Goal: Transaction & Acquisition: Purchase product/service

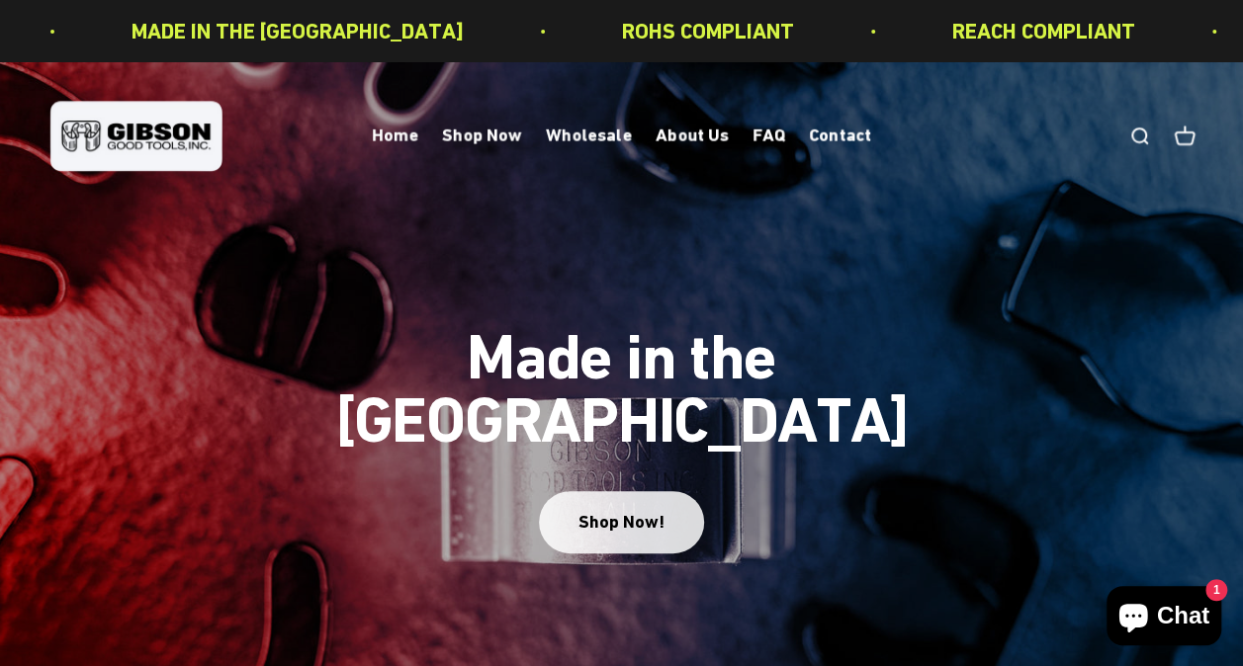
click at [631, 508] on div "Shop Now!" at bounding box center [621, 522] width 86 height 29
click at [633, 508] on div "Shop Now!" at bounding box center [621, 522] width 86 height 29
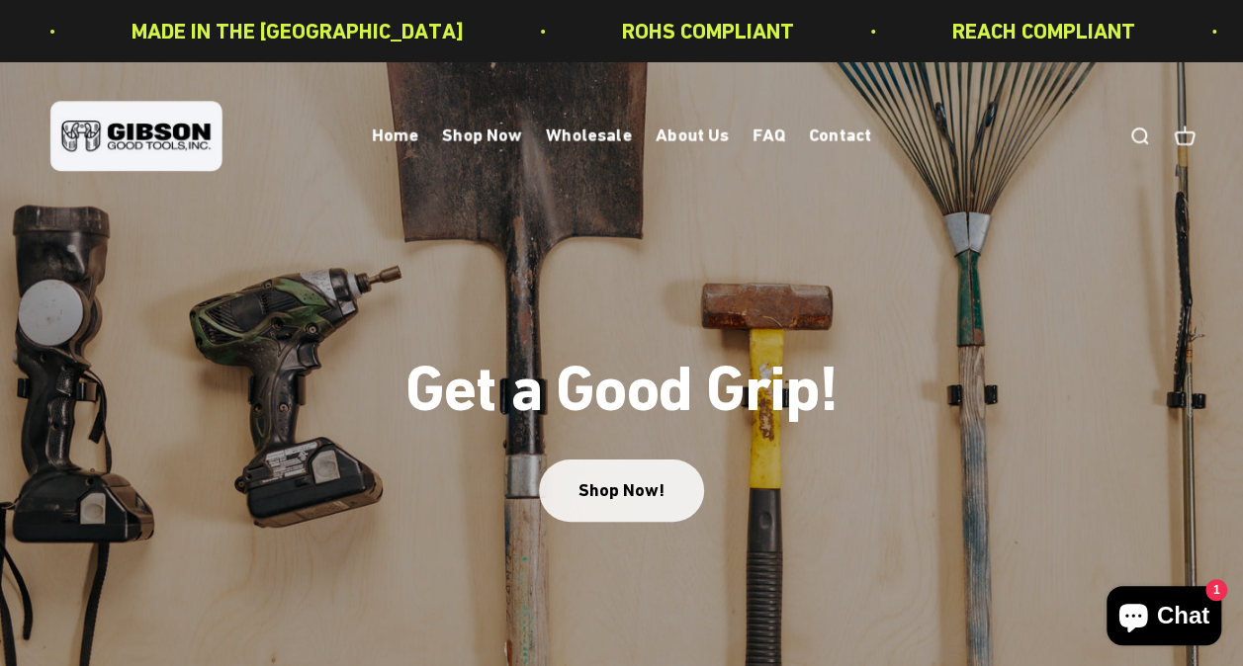
click at [627, 491] on link "Shop Now!" at bounding box center [621, 491] width 165 height 62
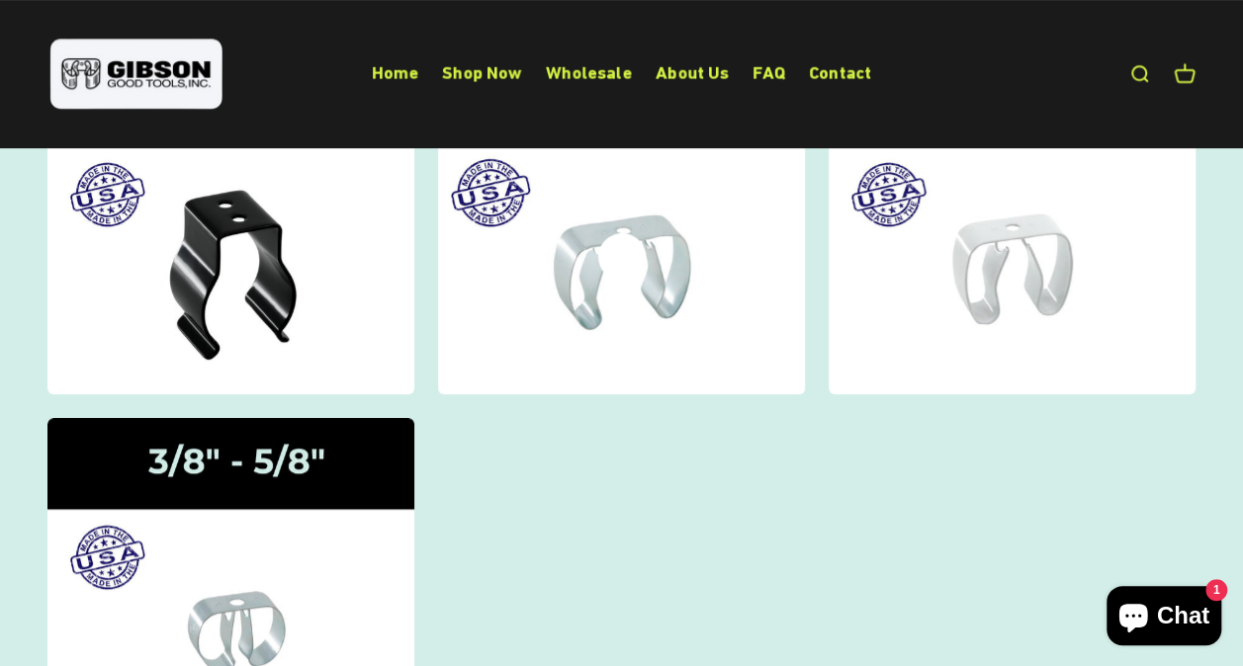
scroll to position [99, 0]
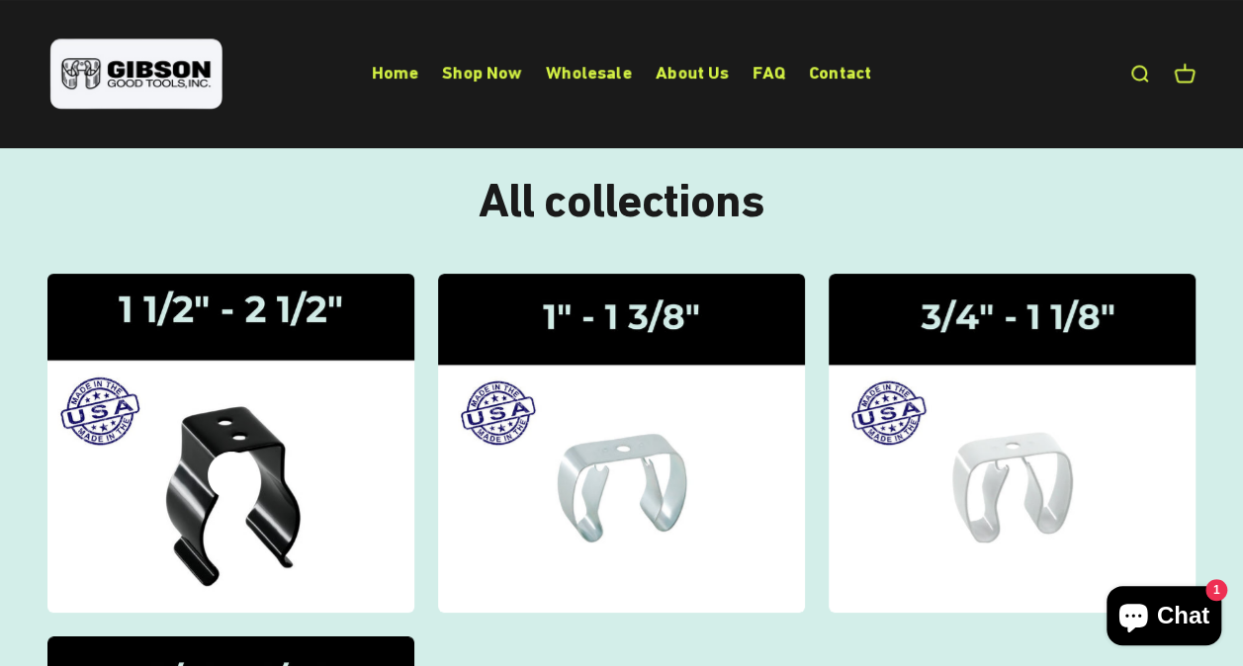
click at [202, 455] on img at bounding box center [231, 443] width 389 height 359
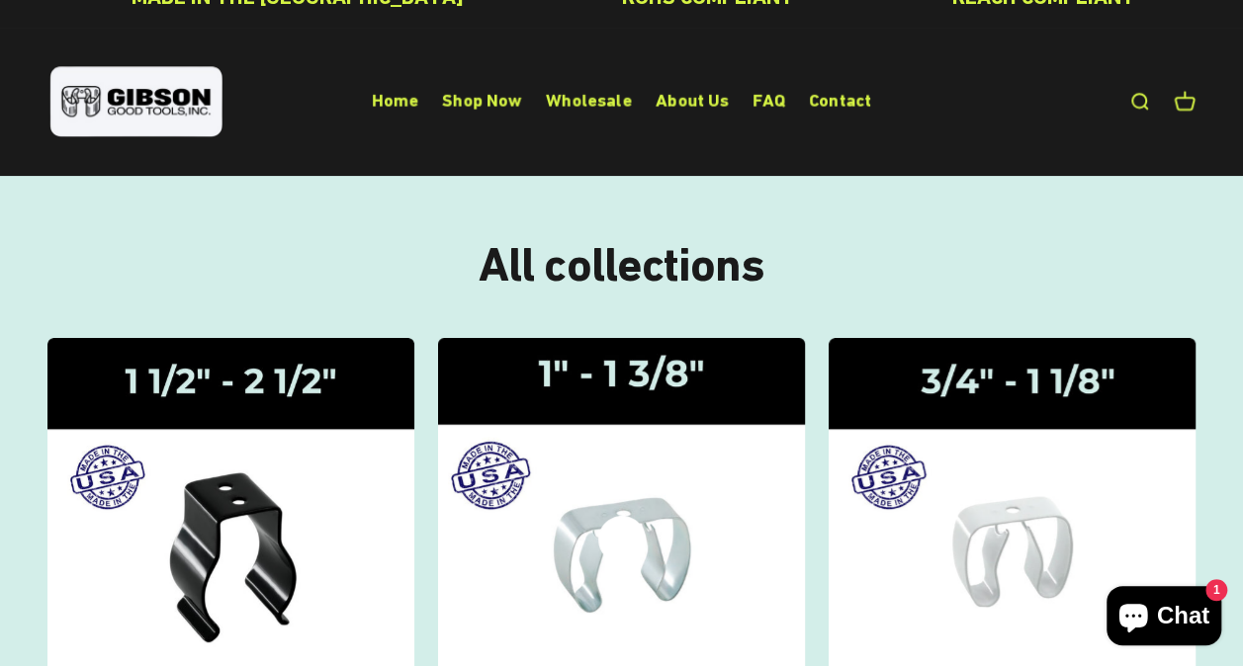
scroll to position [0, 0]
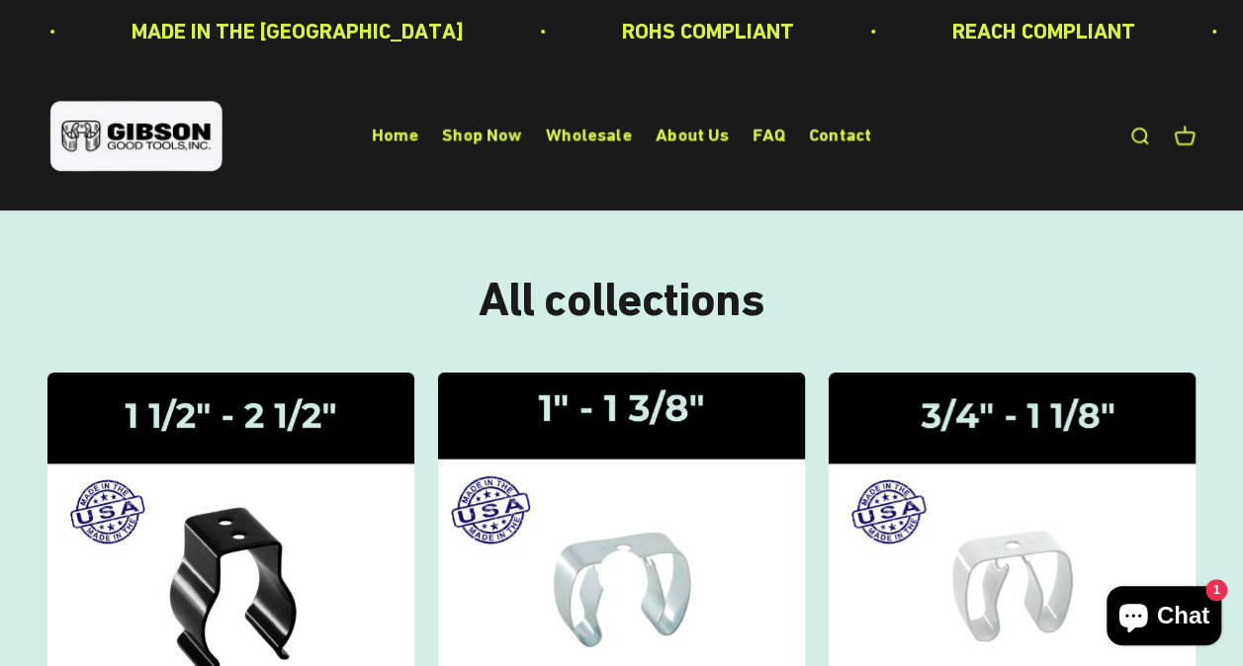
click at [629, 551] on icon at bounding box center [621, 574] width 47 height 47
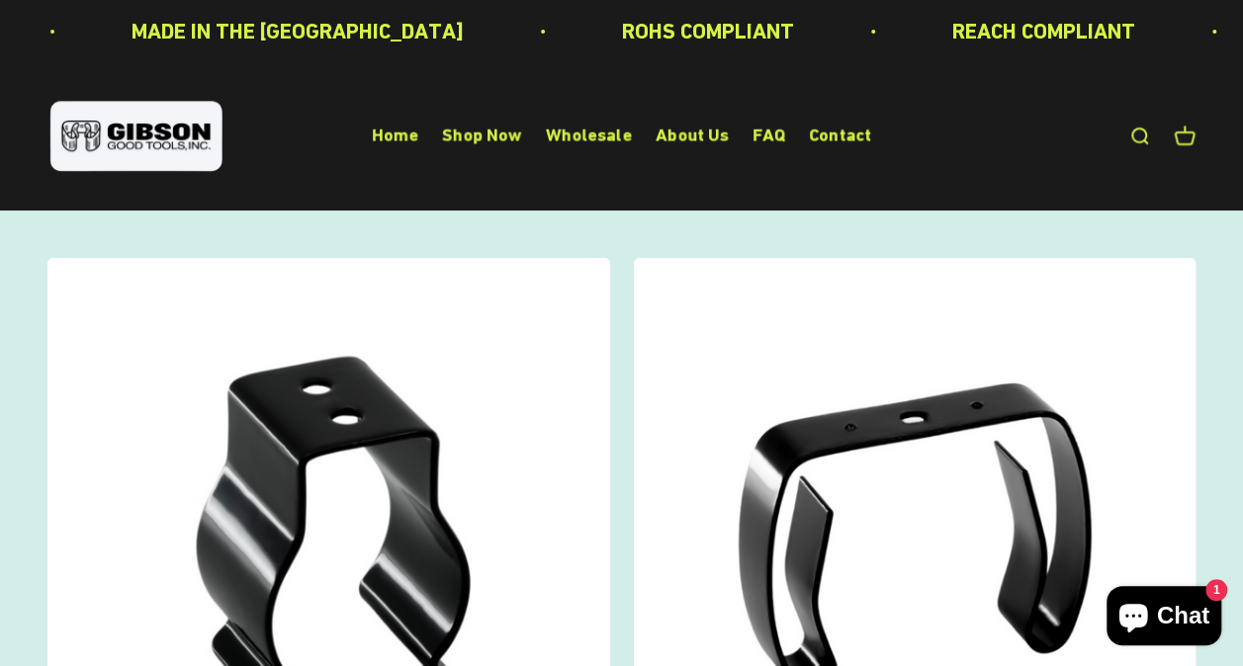
click at [1133, 132] on link "Open search" at bounding box center [1139, 137] width 22 height 22
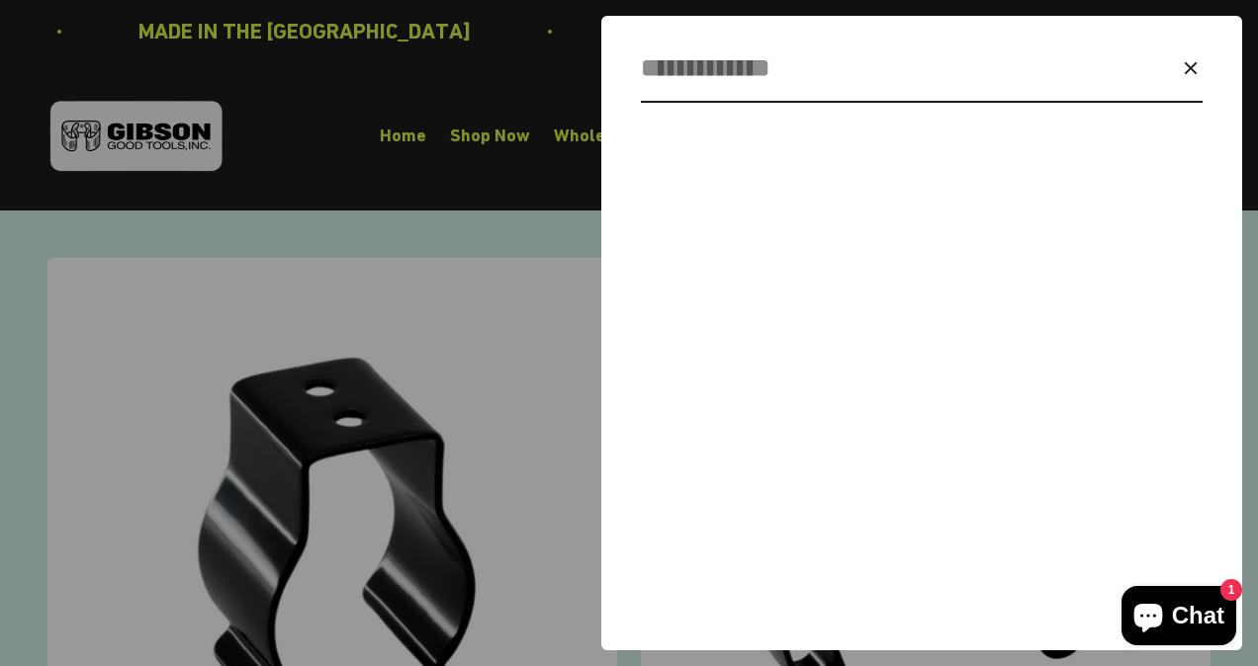
click at [1192, 69] on icon "button" at bounding box center [1189, 67] width 11 height 11
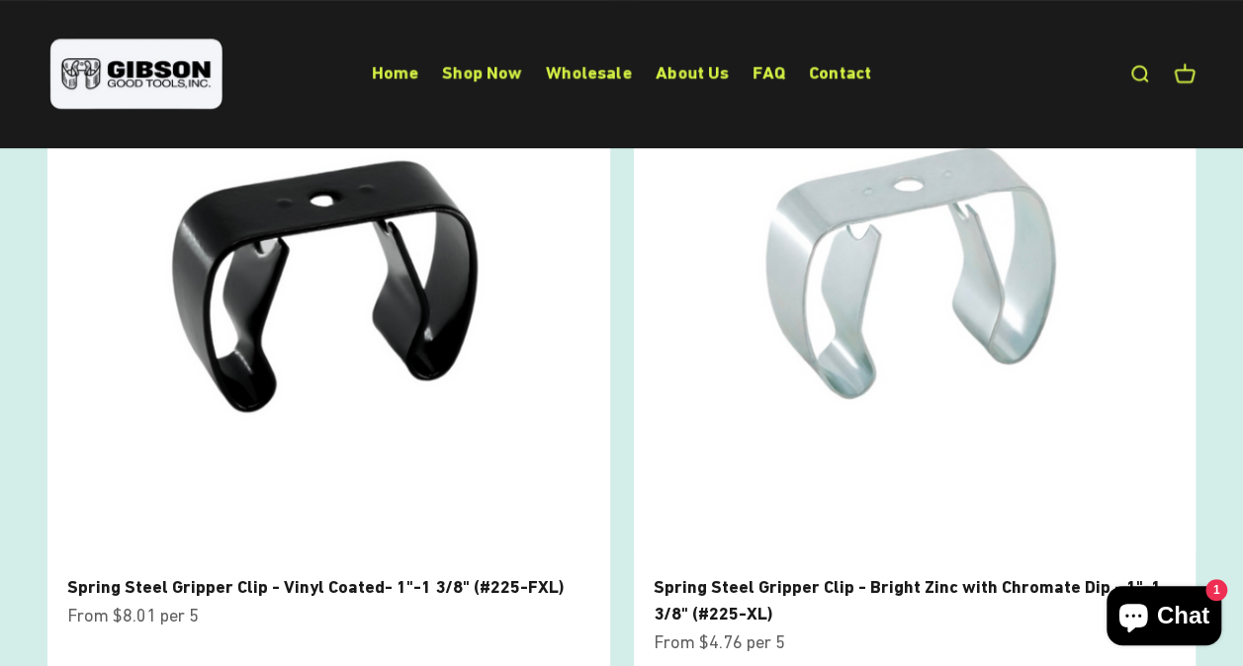
scroll to position [297, 0]
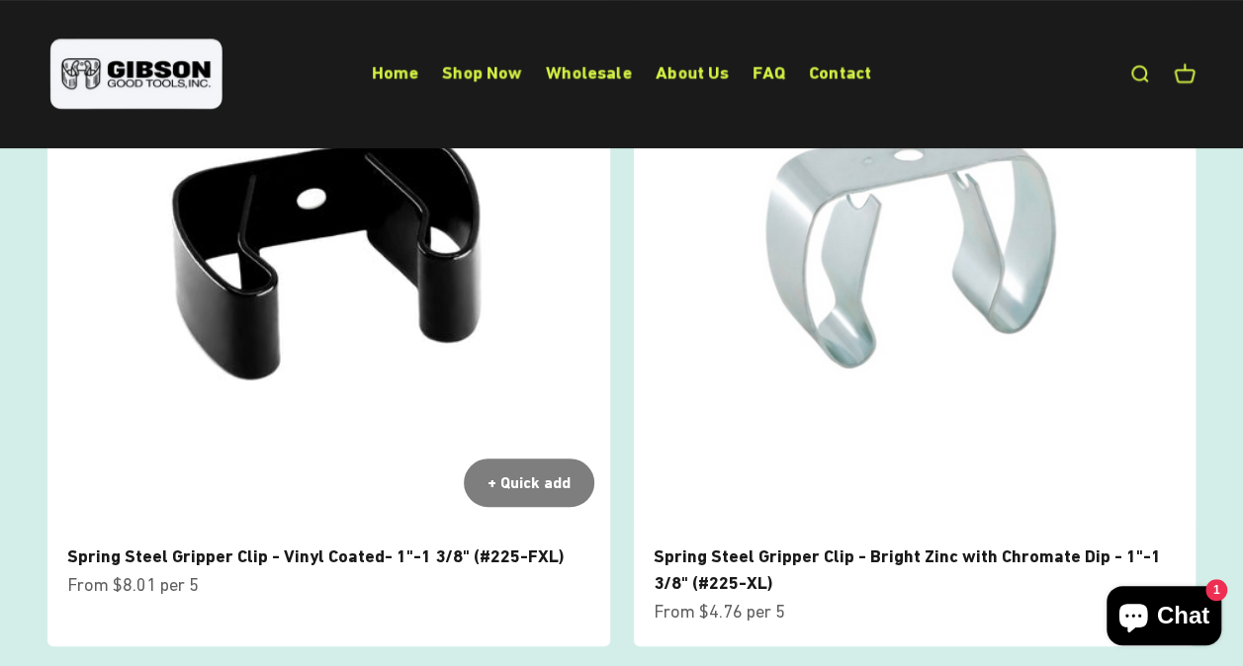
click at [425, 351] on img at bounding box center [328, 242] width 563 height 563
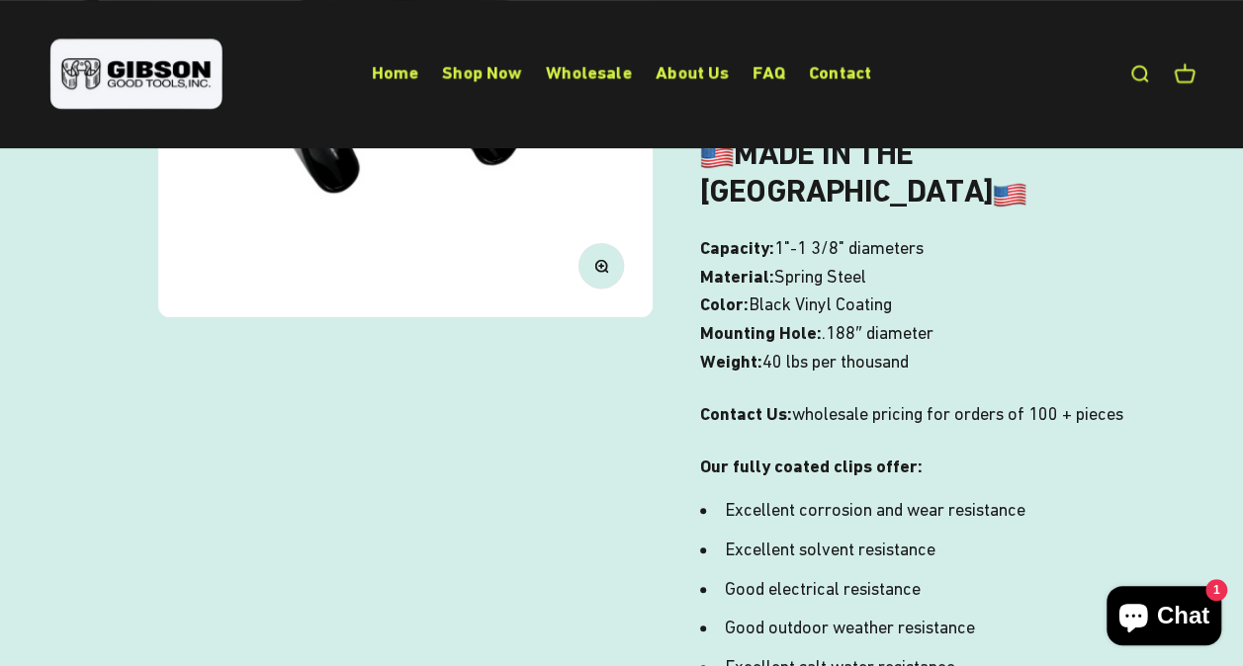
scroll to position [99, 0]
